Goal: Transaction & Acquisition: Purchase product/service

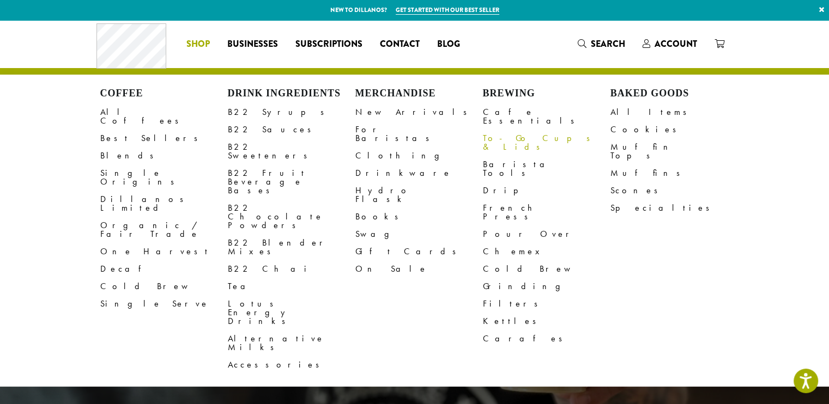
click at [506, 131] on link "To-Go Cups & Lids" at bounding box center [547, 143] width 128 height 26
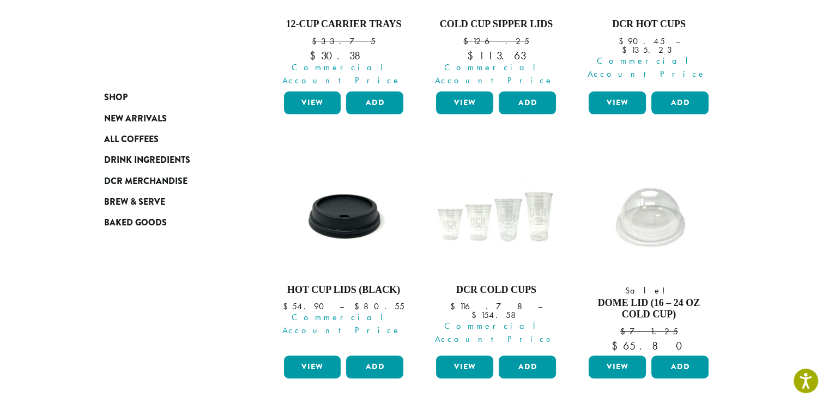
scroll to position [305, 0]
click at [521, 360] on button "Add" at bounding box center [527, 367] width 57 height 23
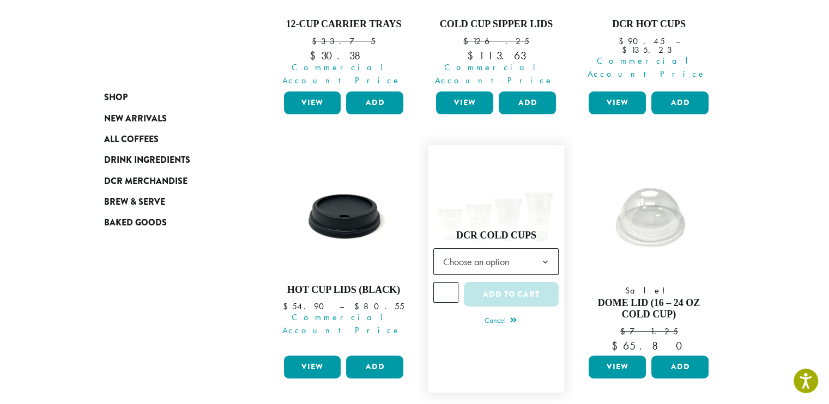
click at [545, 249] on b at bounding box center [544, 262] width 27 height 27
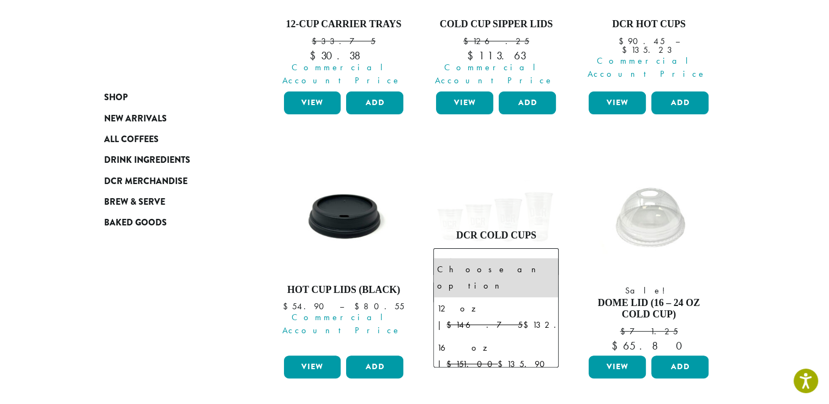
select select "*****"
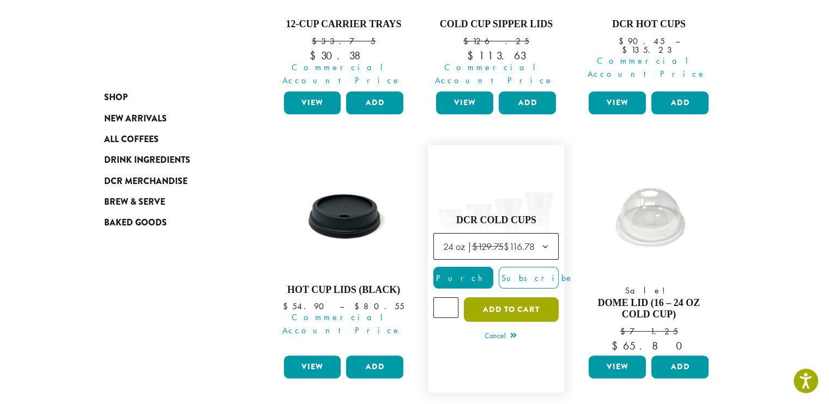
click at [501, 299] on button "Add to cart" at bounding box center [511, 310] width 95 height 25
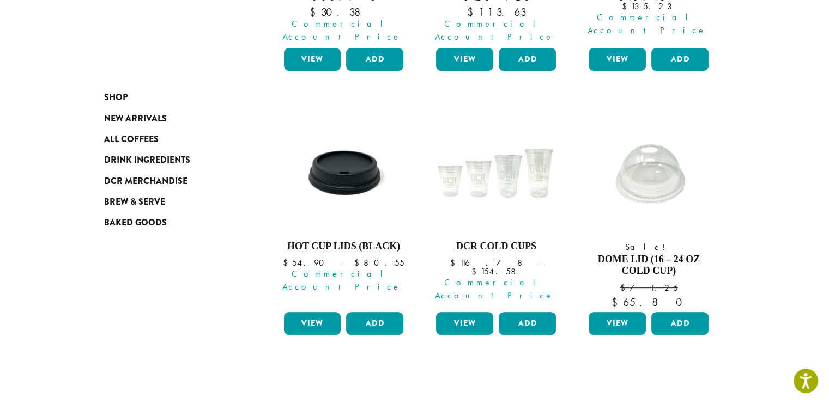
scroll to position [349, 0]
click at [523, 315] on button "Add" at bounding box center [527, 323] width 57 height 23
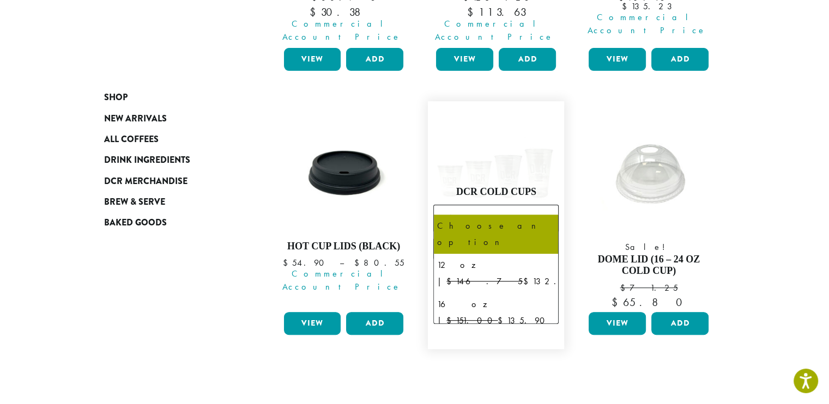
click at [545, 205] on b at bounding box center [544, 218] width 27 height 27
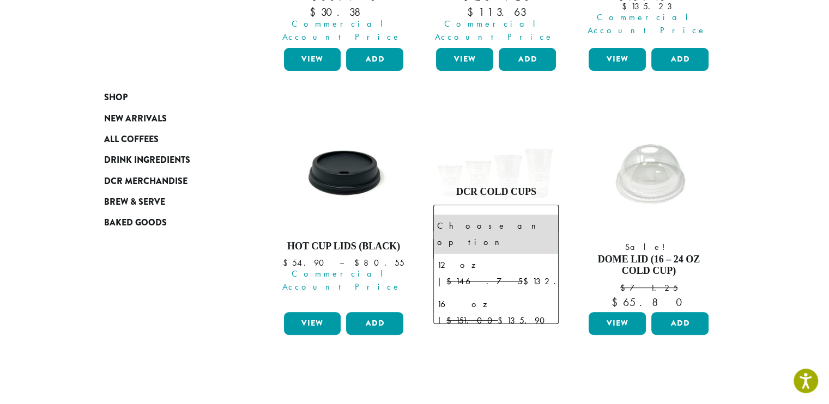
select select "*****"
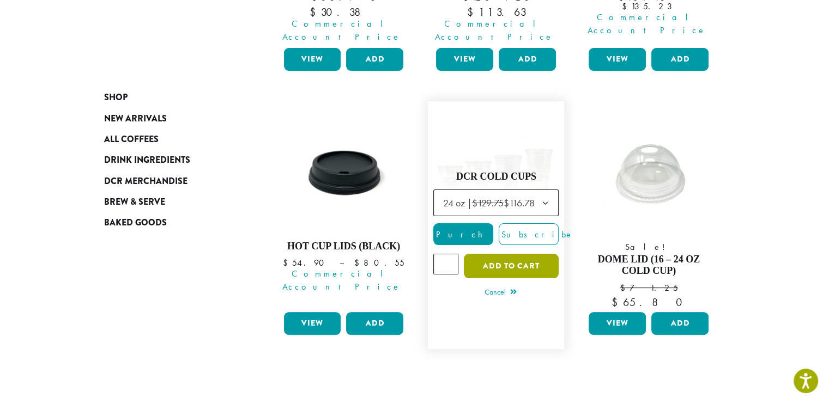
click at [496, 255] on button "Add to cart" at bounding box center [511, 266] width 95 height 25
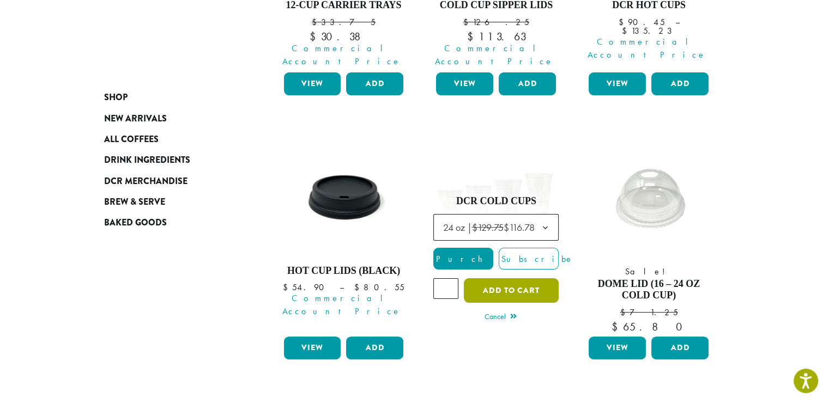
scroll to position [324, 0]
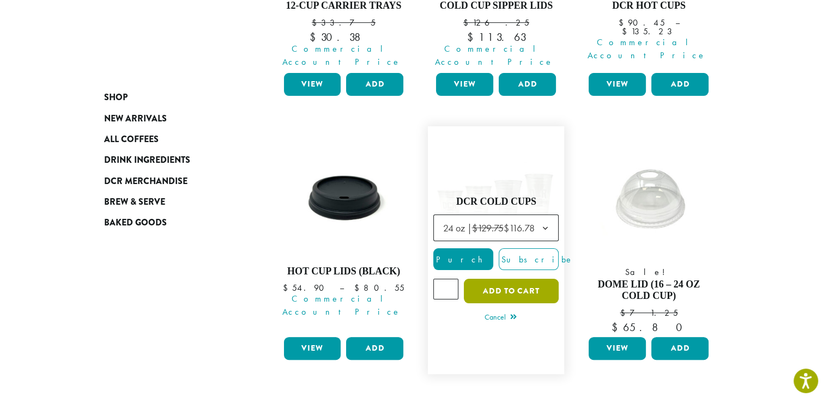
click at [511, 279] on button "Add to cart" at bounding box center [511, 291] width 95 height 25
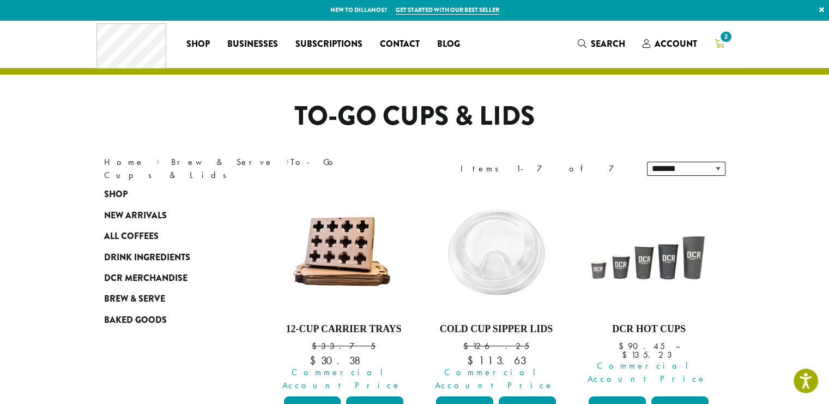
click at [721, 38] on span "2" at bounding box center [725, 36] width 15 height 15
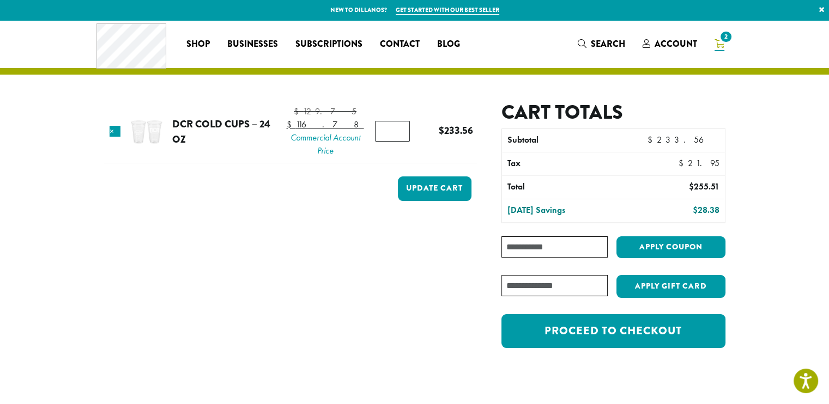
type input "*"
click at [390, 142] on input "*" at bounding box center [392, 131] width 35 height 21
click at [421, 201] on button "Update cart" at bounding box center [435, 189] width 74 height 25
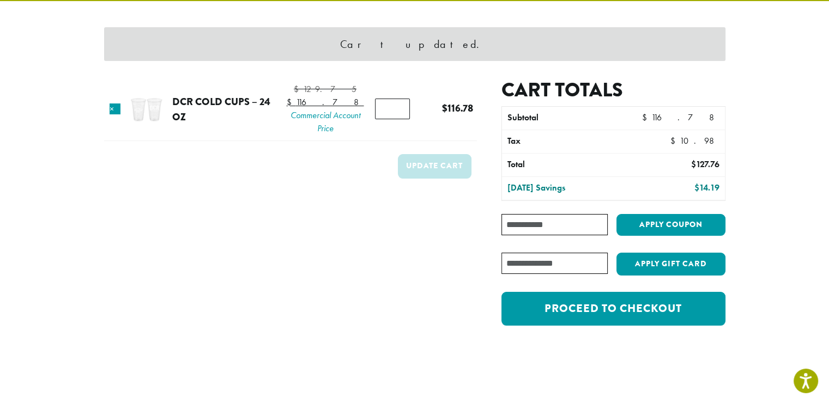
scroll to position [68, 0]
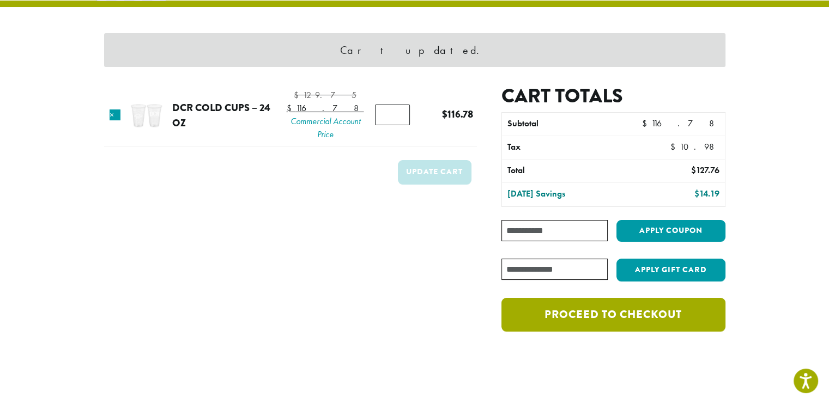
click at [561, 314] on link "Proceed to checkout" at bounding box center [612, 315] width 223 height 34
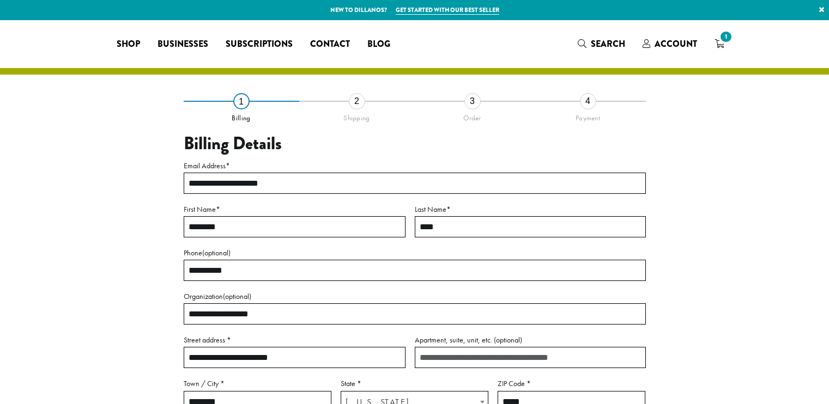
select select "**"
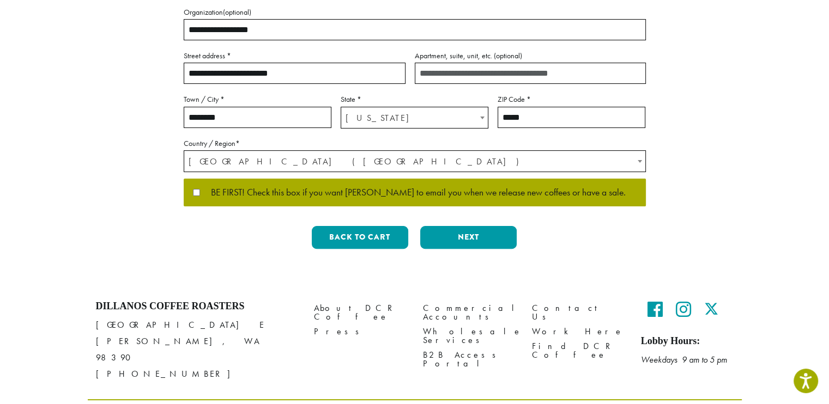
scroll to position [285, 0]
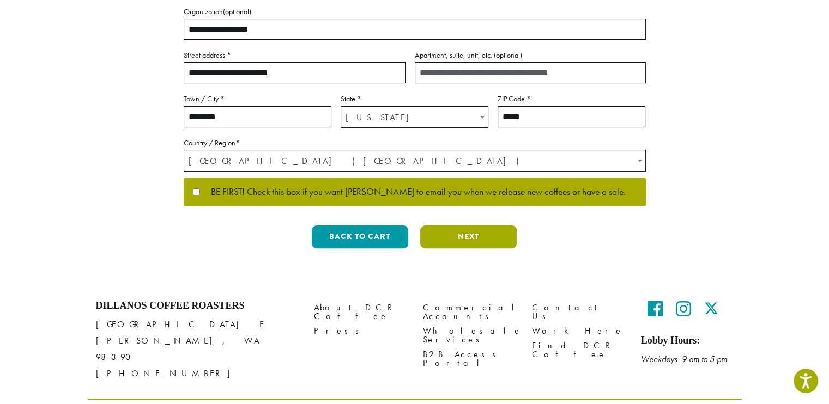
click at [462, 241] on button "Next" at bounding box center [468, 237] width 96 height 23
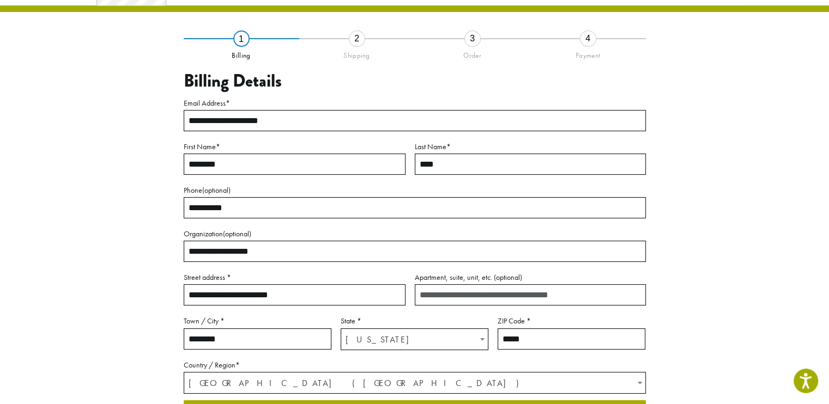
scroll to position [54, 0]
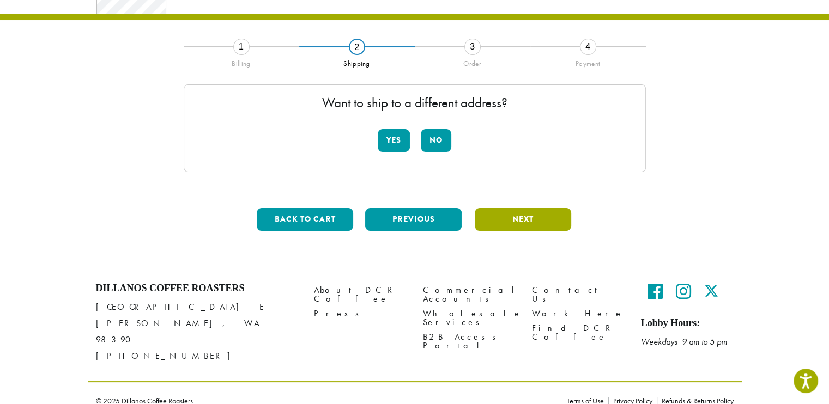
click at [505, 221] on button "Next" at bounding box center [523, 219] width 96 height 23
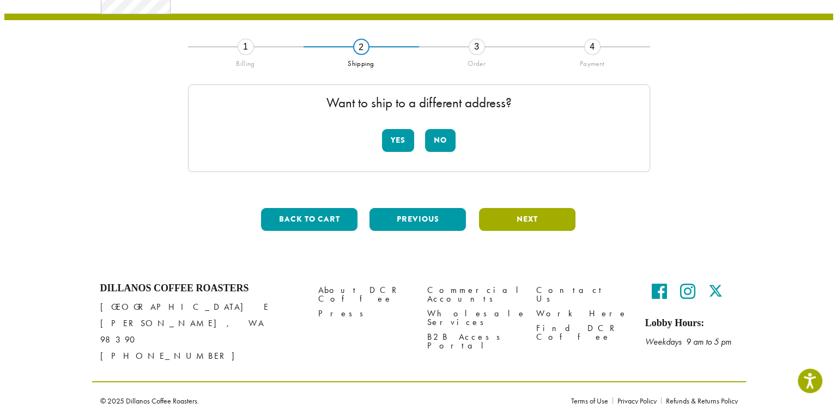
scroll to position [62, 0]
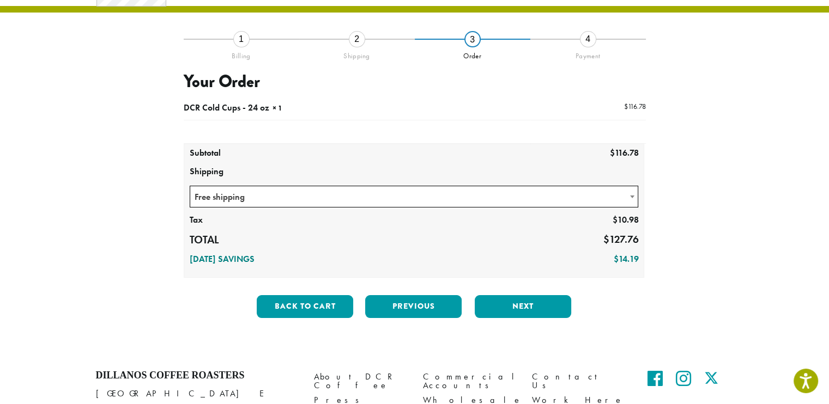
click at [631, 193] on span at bounding box center [632, 196] width 11 height 21
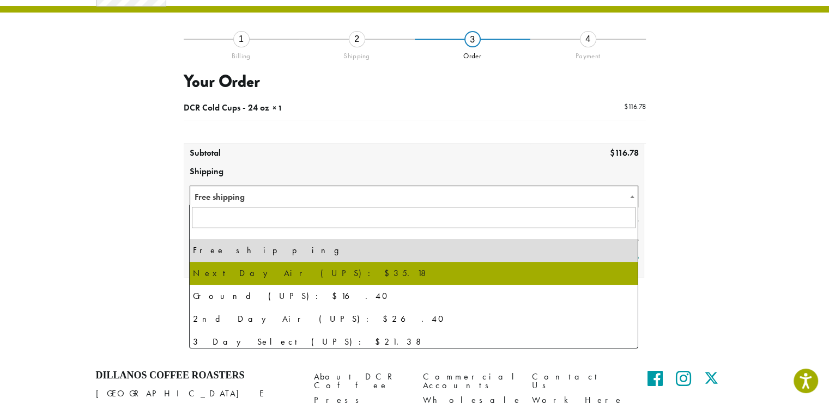
select select "********"
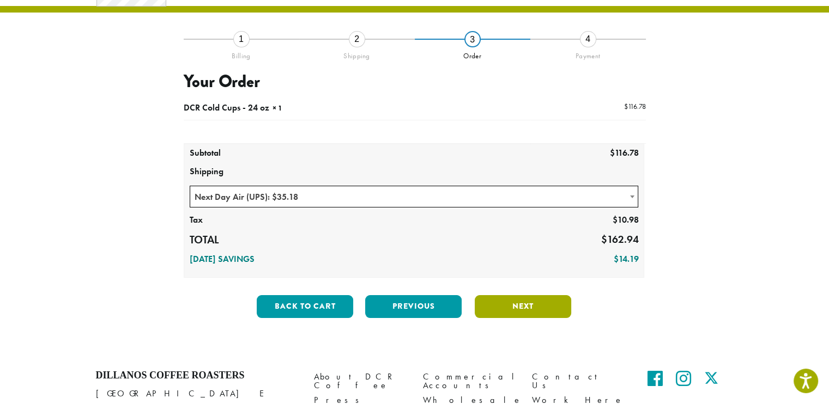
click at [531, 305] on button "Next" at bounding box center [523, 306] width 96 height 23
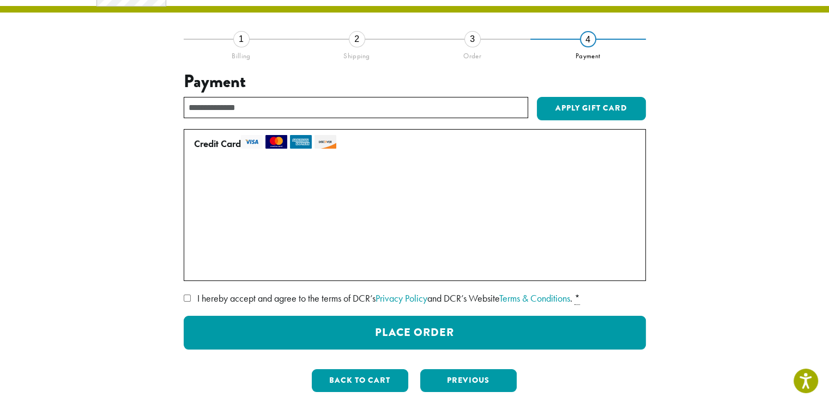
click at [191, 300] on label "I hereby accept and agree to the terms of DCR’s Privacy Policy and DCR’s Websit…" at bounding box center [415, 298] width 462 height 17
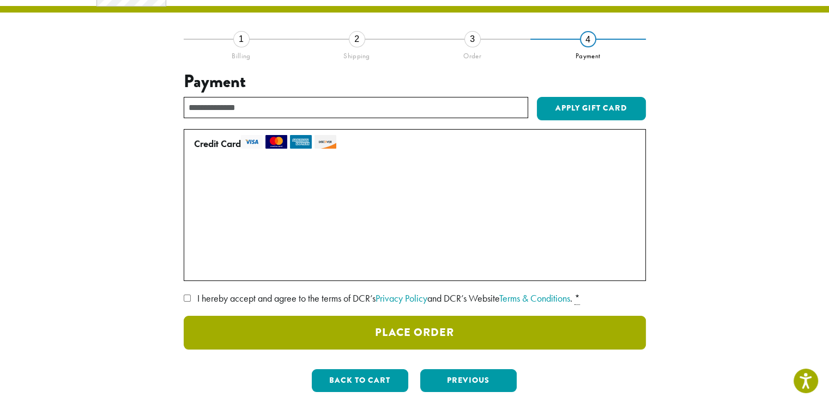
click at [394, 325] on button "Place Order" at bounding box center [415, 333] width 462 height 34
